Goal: Information Seeking & Learning: Learn about a topic

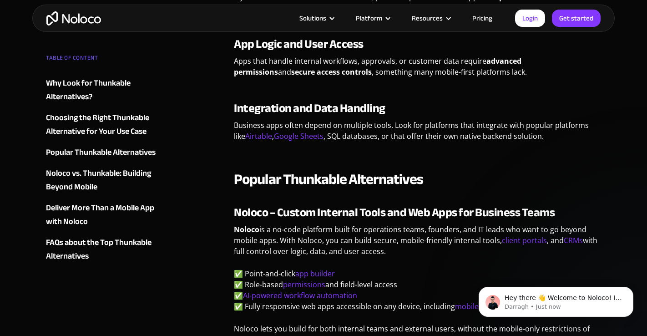
click at [482, 20] on link "Pricing" at bounding box center [482, 18] width 43 height 12
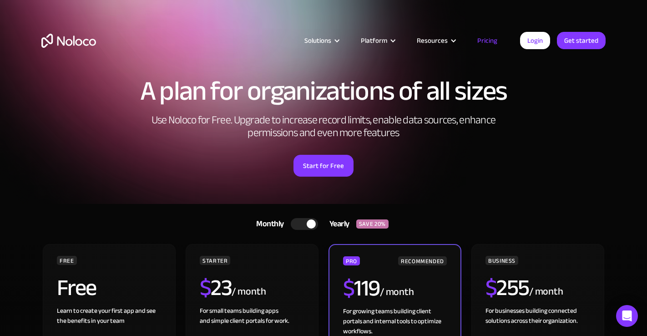
click at [196, 136] on h2 "Use Noloco for Free. Upgrade to increase record limits, enable data sources, en…" at bounding box center [323, 126] width 364 height 25
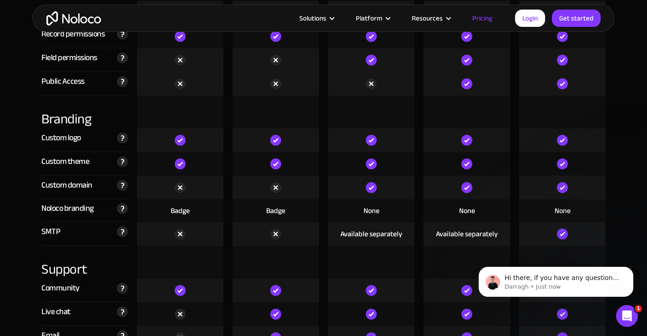
scroll to position [2020, 0]
